Goal: Find specific page/section: Find specific page/section

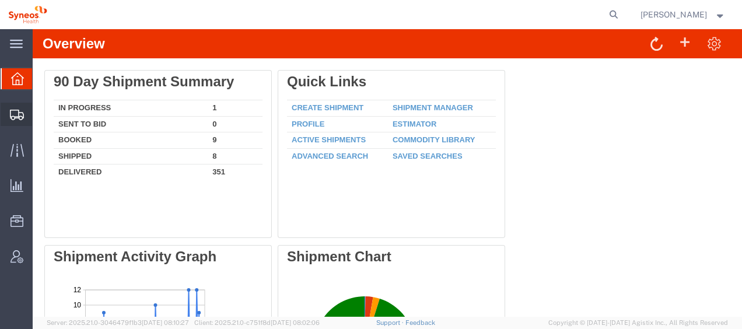
click at [0, 0] on span "Shipment Manager" at bounding box center [0, 0] width 0 height 0
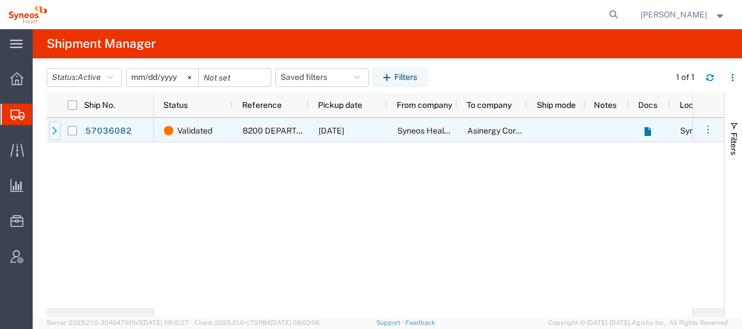
click at [55, 127] on icon at bounding box center [55, 131] width 8 height 8
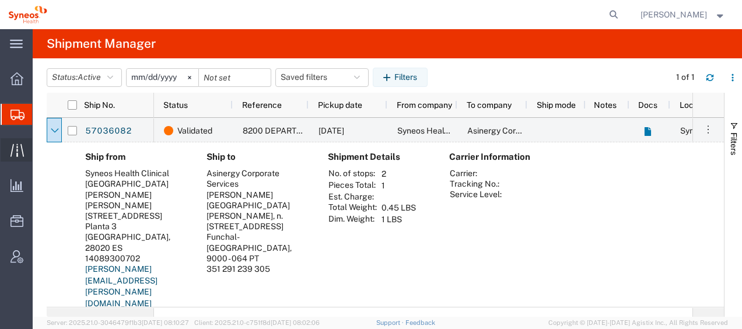
click at [40, 148] on span "Traffic" at bounding box center [36, 149] width 8 height 23
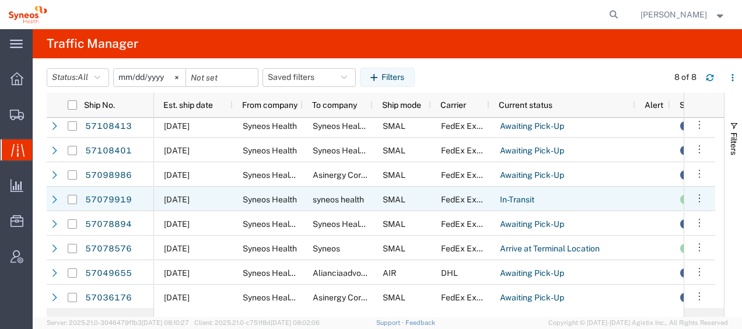
scroll to position [5, 0]
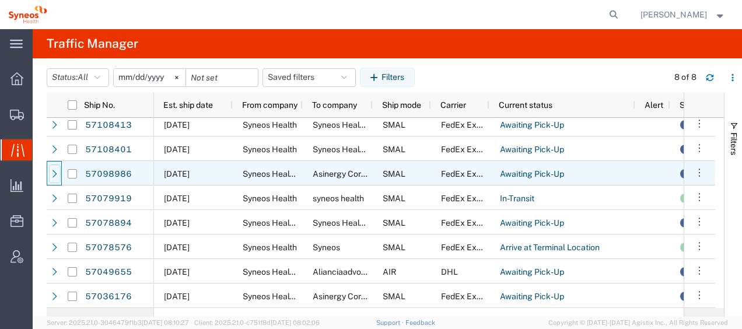
click at [49, 174] on div at bounding box center [55, 174] width 12 height 19
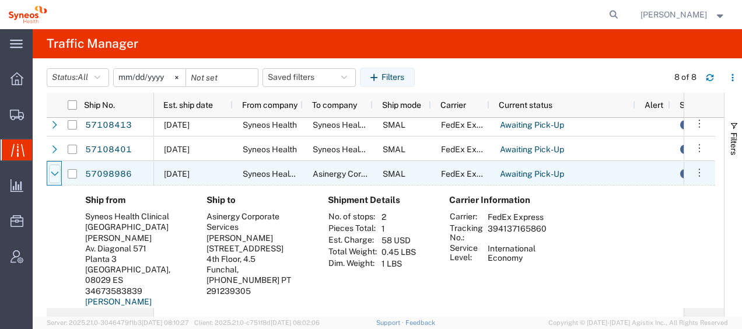
click at [50, 174] on div at bounding box center [55, 174] width 12 height 19
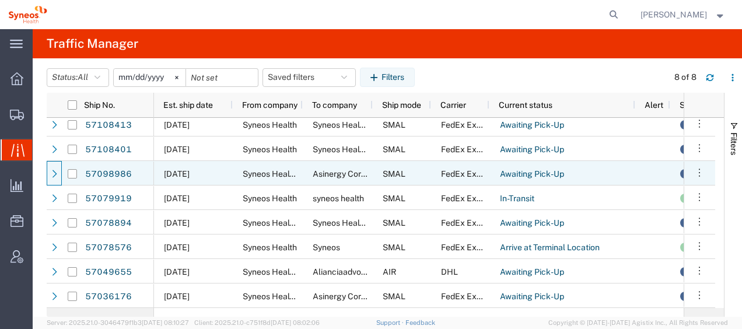
scroll to position [5, 0]
click at [50, 174] on div at bounding box center [55, 174] width 12 height 19
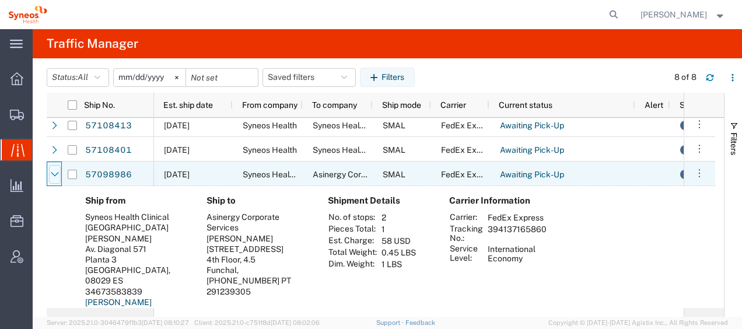
click at [50, 174] on div at bounding box center [55, 174] width 12 height 19
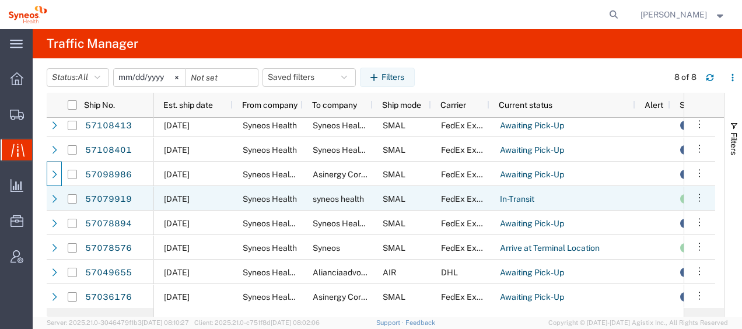
scroll to position [6, 0]
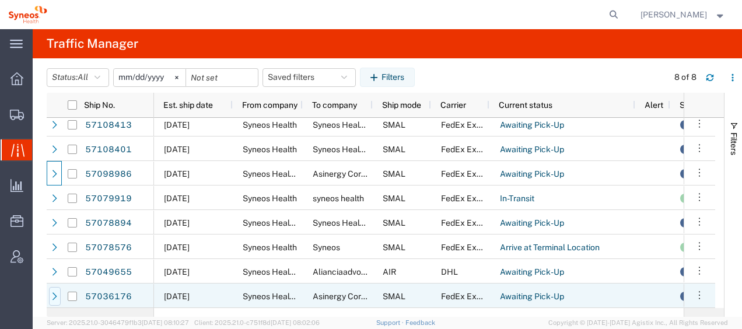
click at [54, 295] on icon at bounding box center [55, 296] width 8 height 8
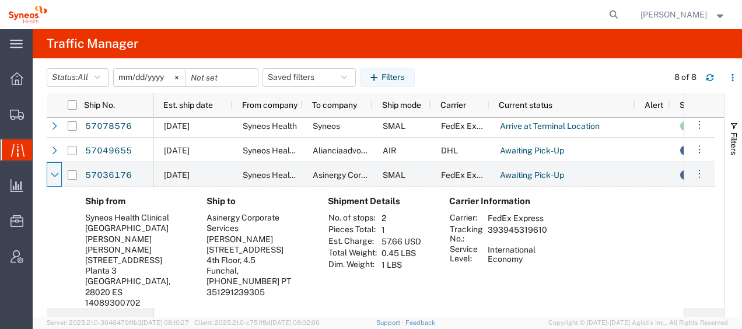
scroll to position [112, 0]
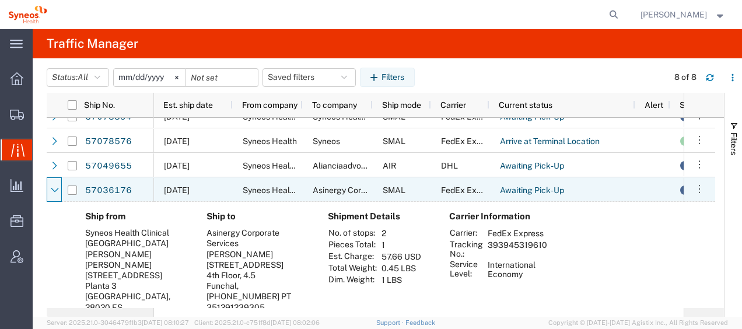
click at [54, 188] on icon at bounding box center [55, 190] width 8 height 8
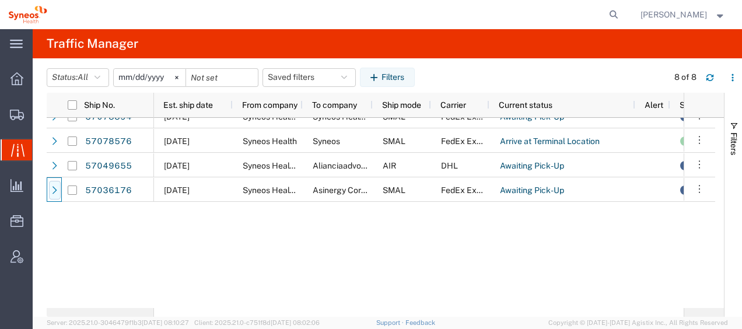
scroll to position [5, 0]
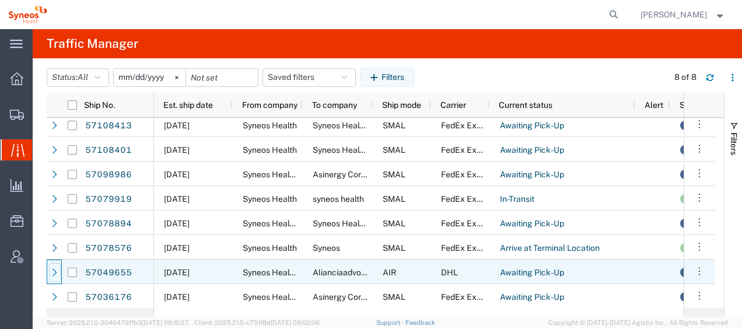
click at [58, 268] on icon at bounding box center [55, 272] width 8 height 8
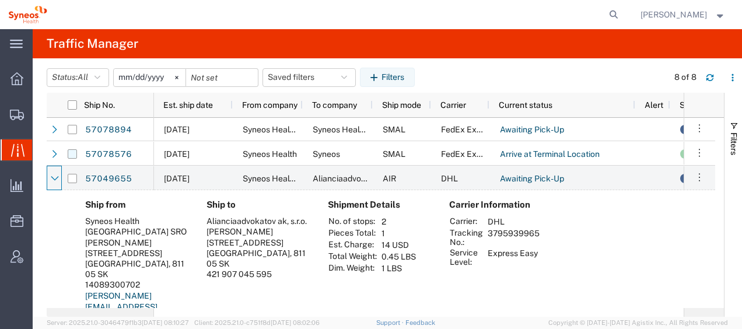
scroll to position [99, 0]
click at [51, 176] on icon at bounding box center [55, 178] width 8 height 8
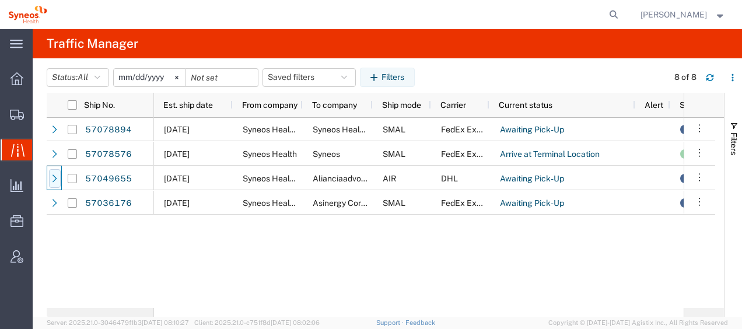
scroll to position [5, 0]
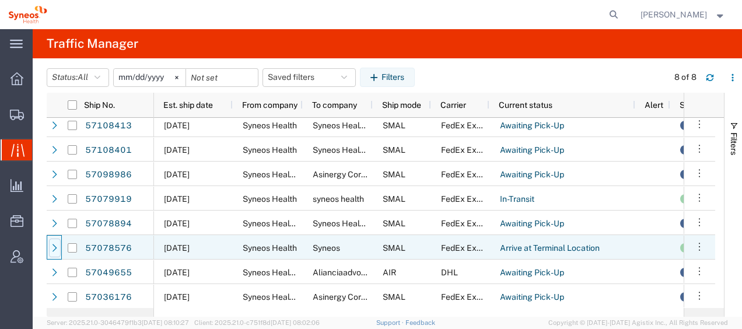
click at [55, 249] on icon at bounding box center [55, 248] width 5 height 8
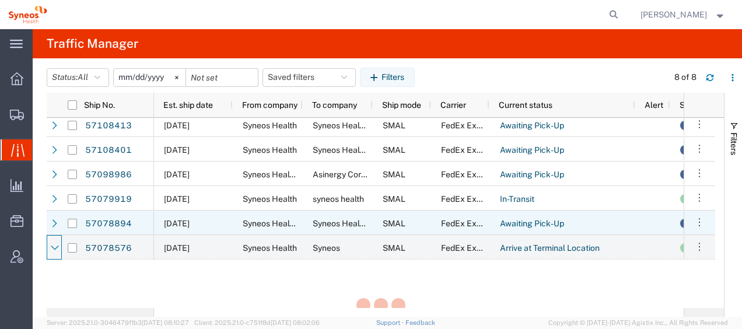
scroll to position [0, 0]
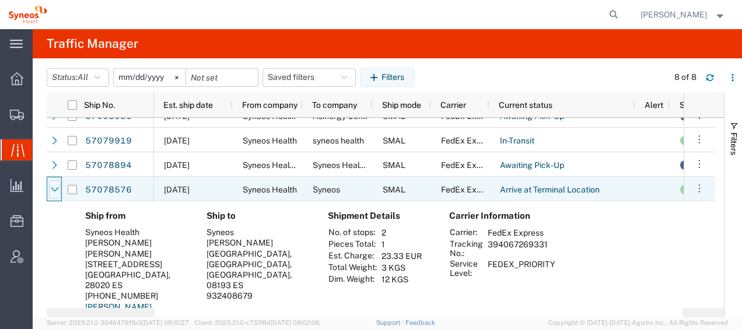
click at [55, 191] on icon at bounding box center [55, 190] width 8 height 8
